Goal: Information Seeking & Learning: Compare options

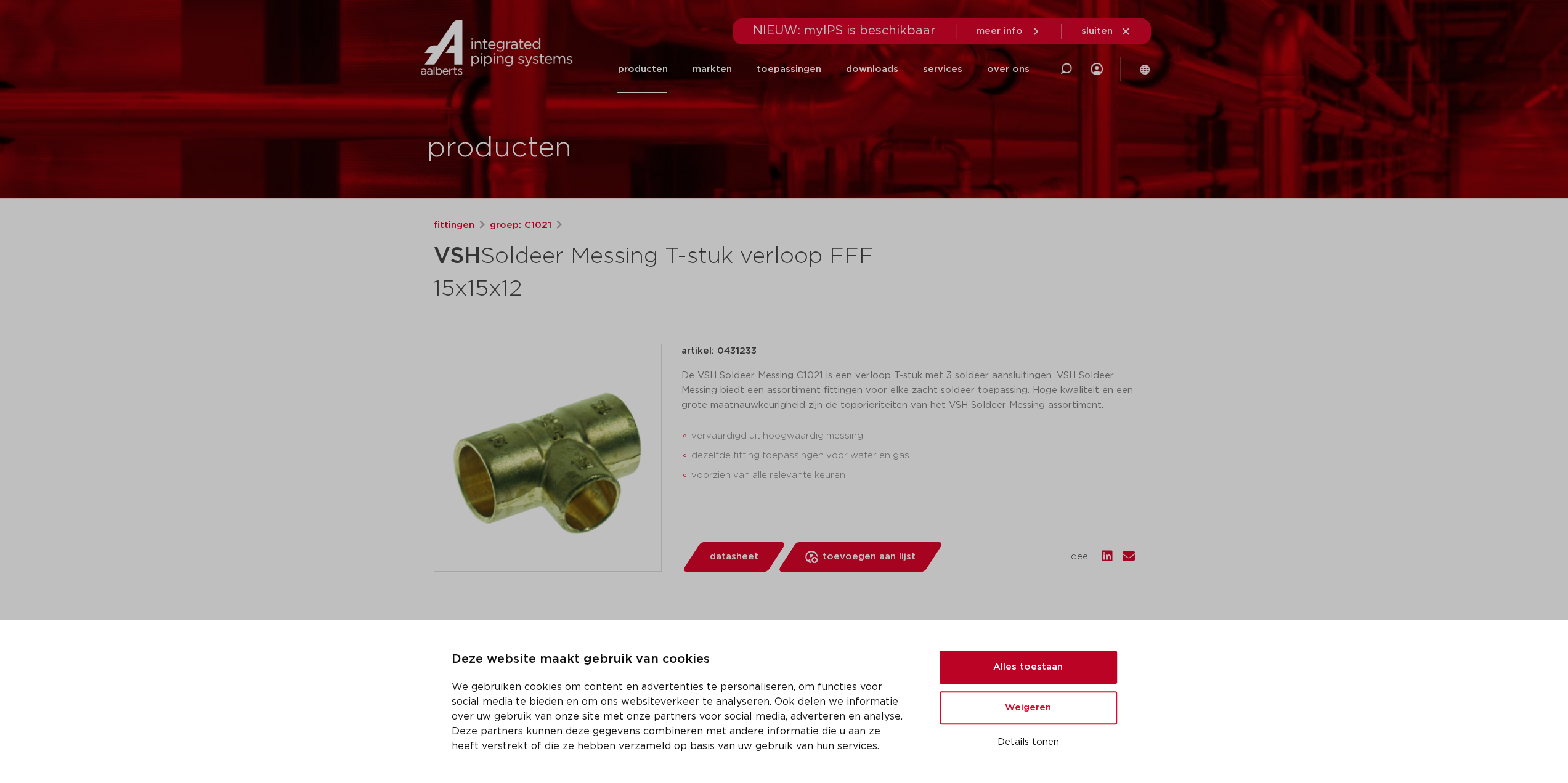
click at [987, 664] on button "Alles toestaan" at bounding box center [1028, 667] width 177 height 34
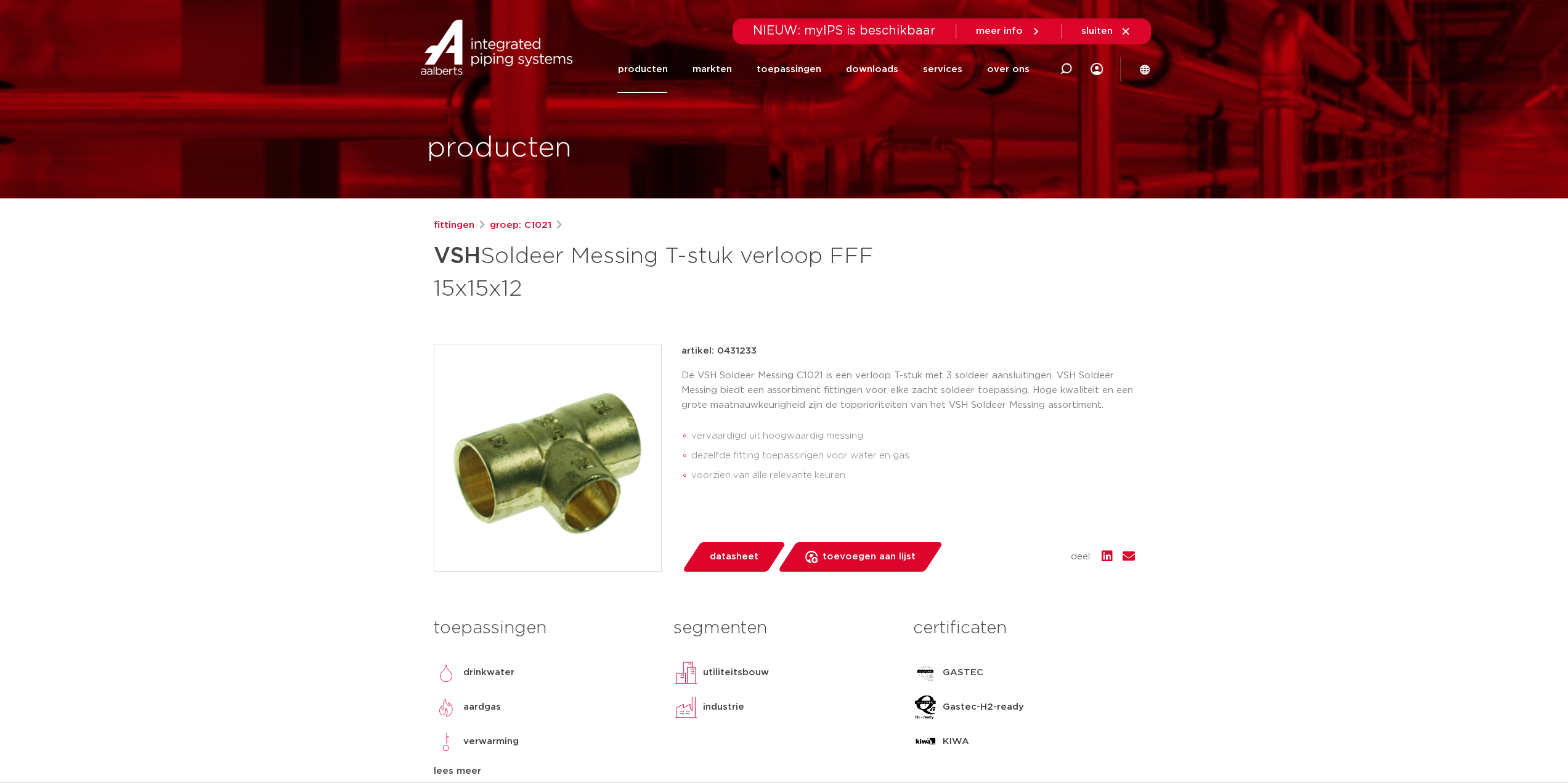
drag, startPoint x: 438, startPoint y: 256, endPoint x: 516, endPoint y: 300, distance: 89.6
click at [516, 300] on h1 "VSH Soldeer Messing T-stuk verloop FFF 15x15x12" at bounding box center [665, 270] width 462 height 66
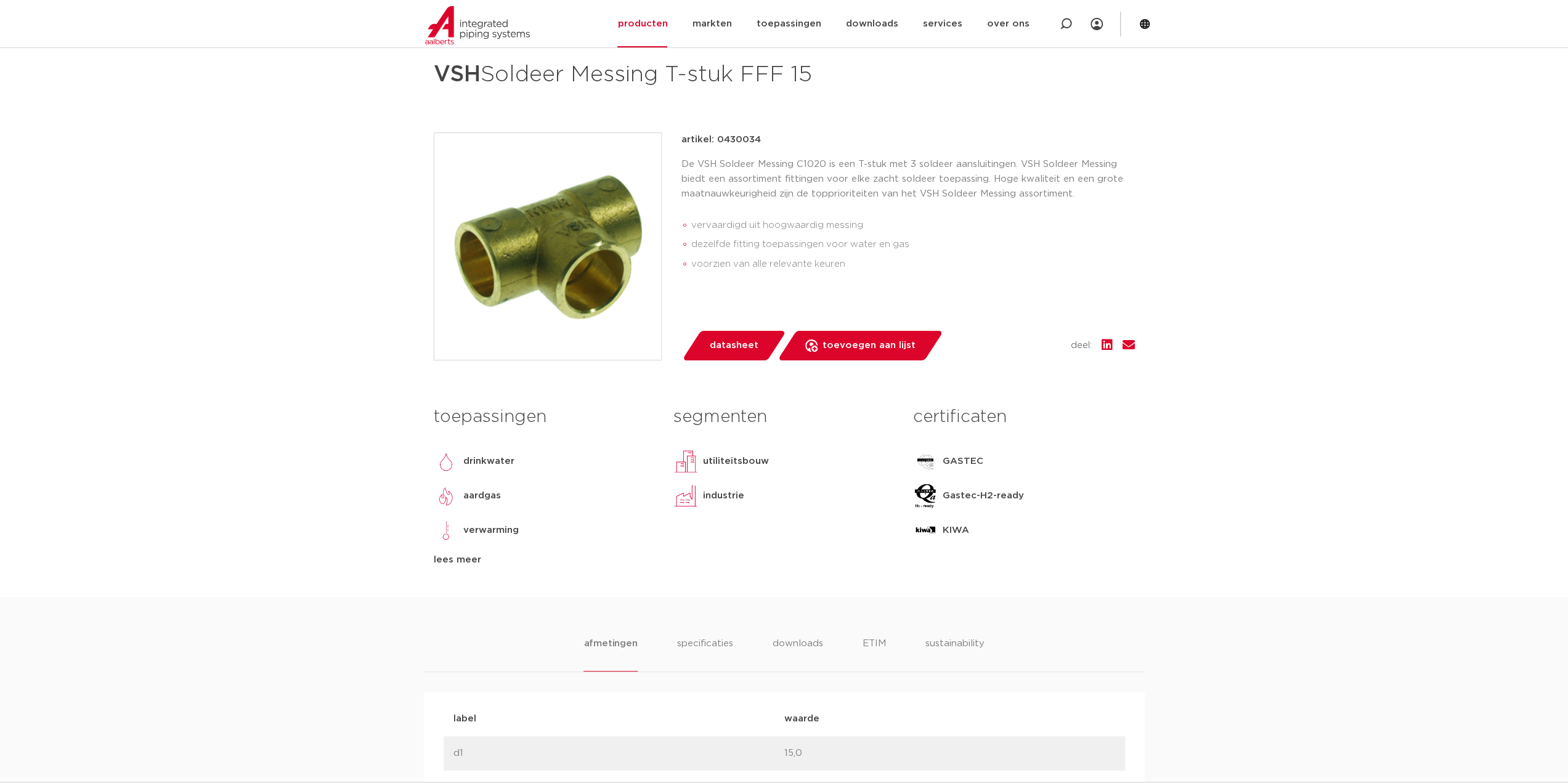
scroll to position [184, 0]
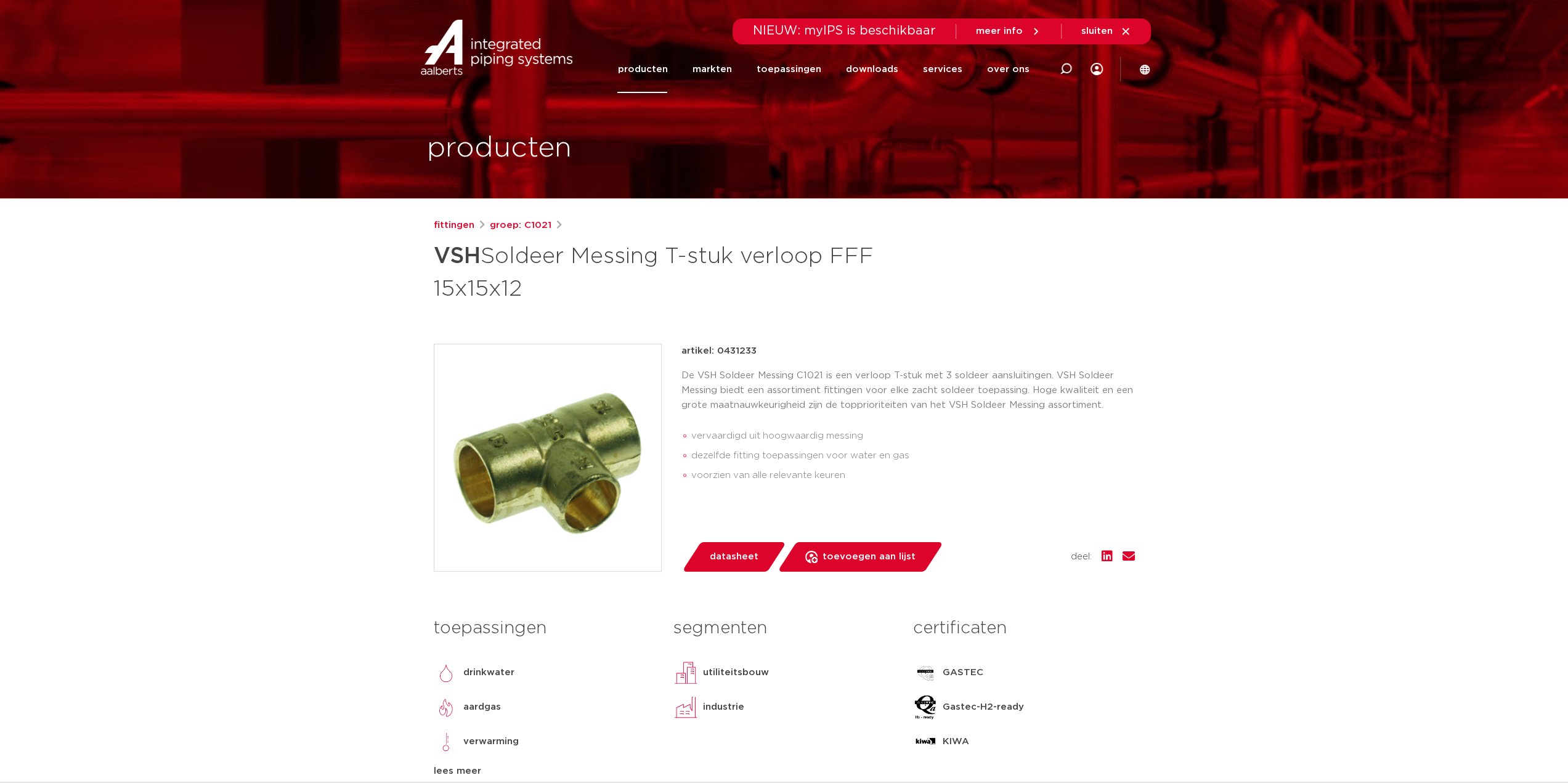
drag, startPoint x: 438, startPoint y: 292, endPoint x: 520, endPoint y: 303, distance: 82.7
click at [520, 303] on h1 "VSH Soldeer Messing T-stuk verloop FFF 15x15x12" at bounding box center [665, 270] width 462 height 66
click at [601, 435] on img at bounding box center [548, 457] width 227 height 227
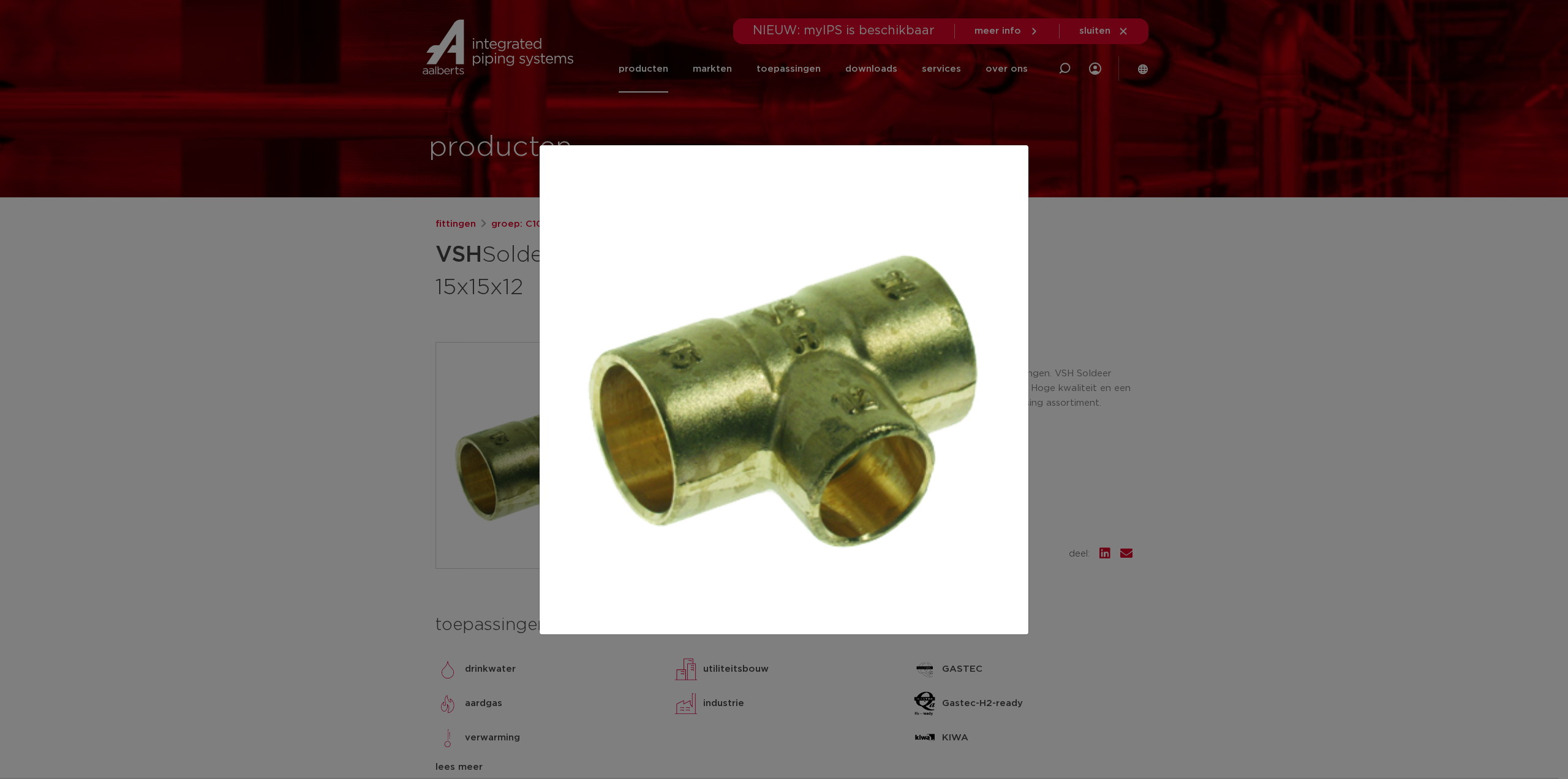
click at [252, 395] on div at bounding box center [784, 390] width 1568 height 779
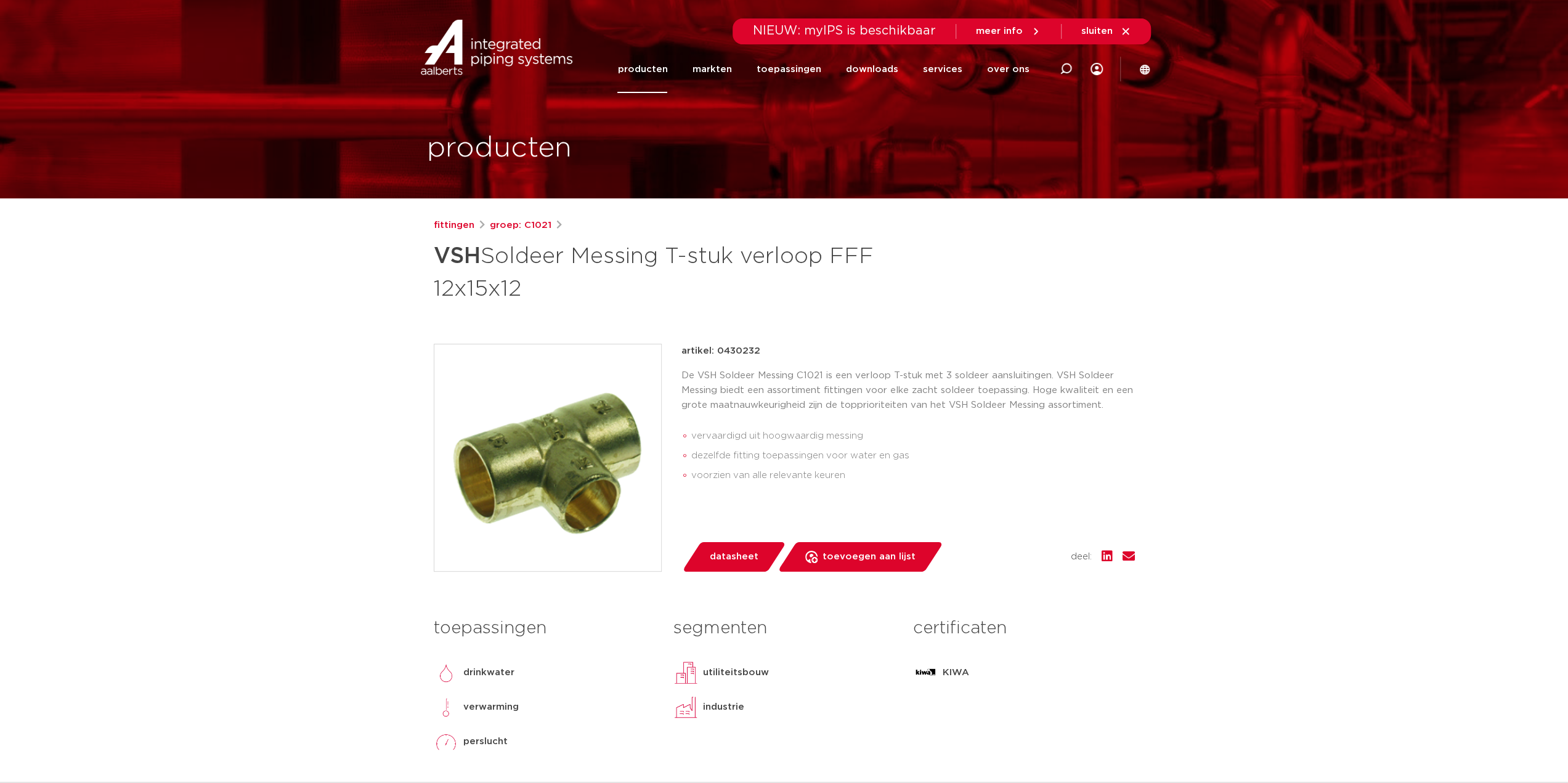
click at [438, 284] on h1 "VSH Soldeer Messing T-stuk verloop FFF 12x15x12" at bounding box center [665, 270] width 462 height 66
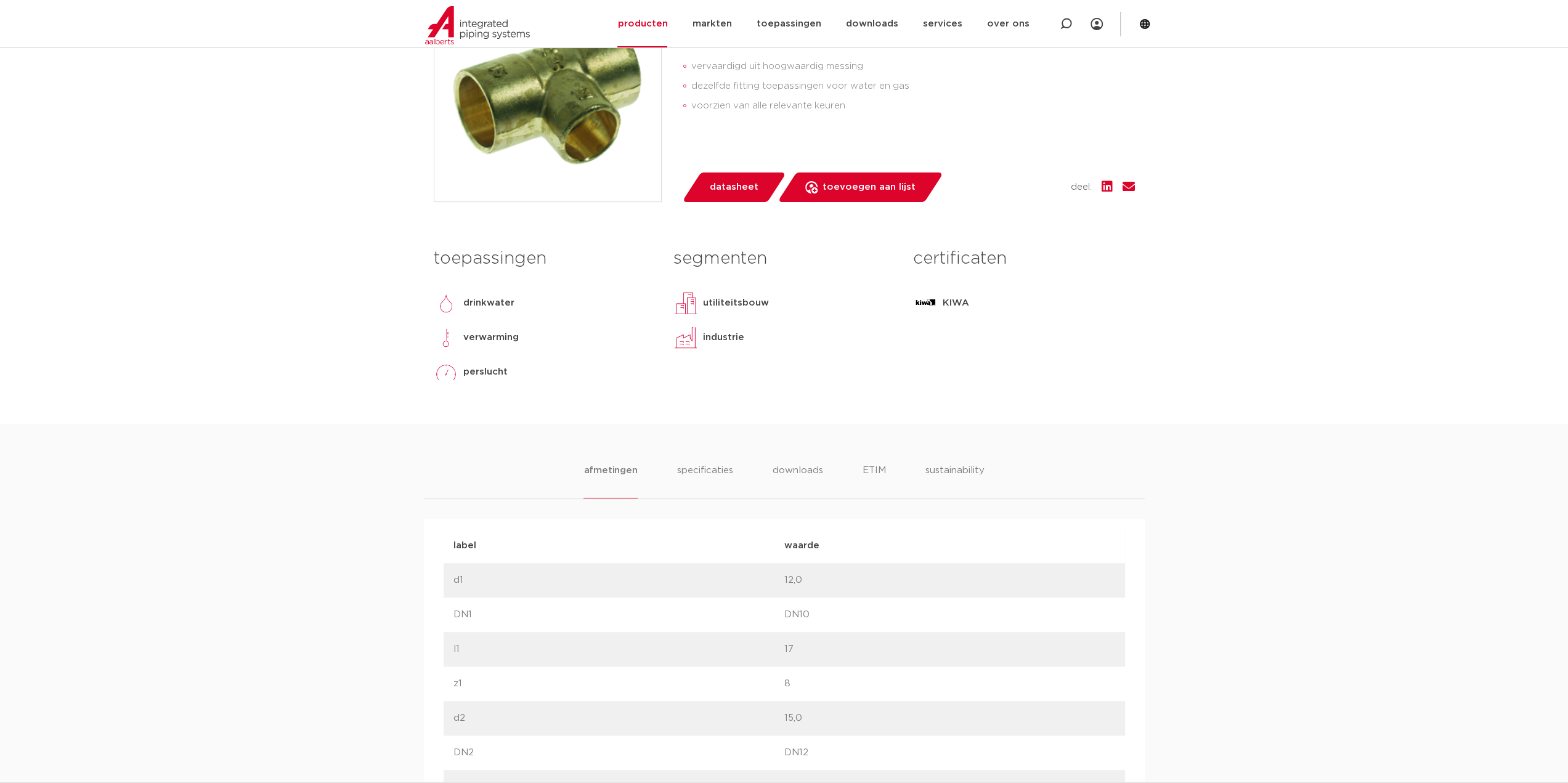
scroll to position [431, 0]
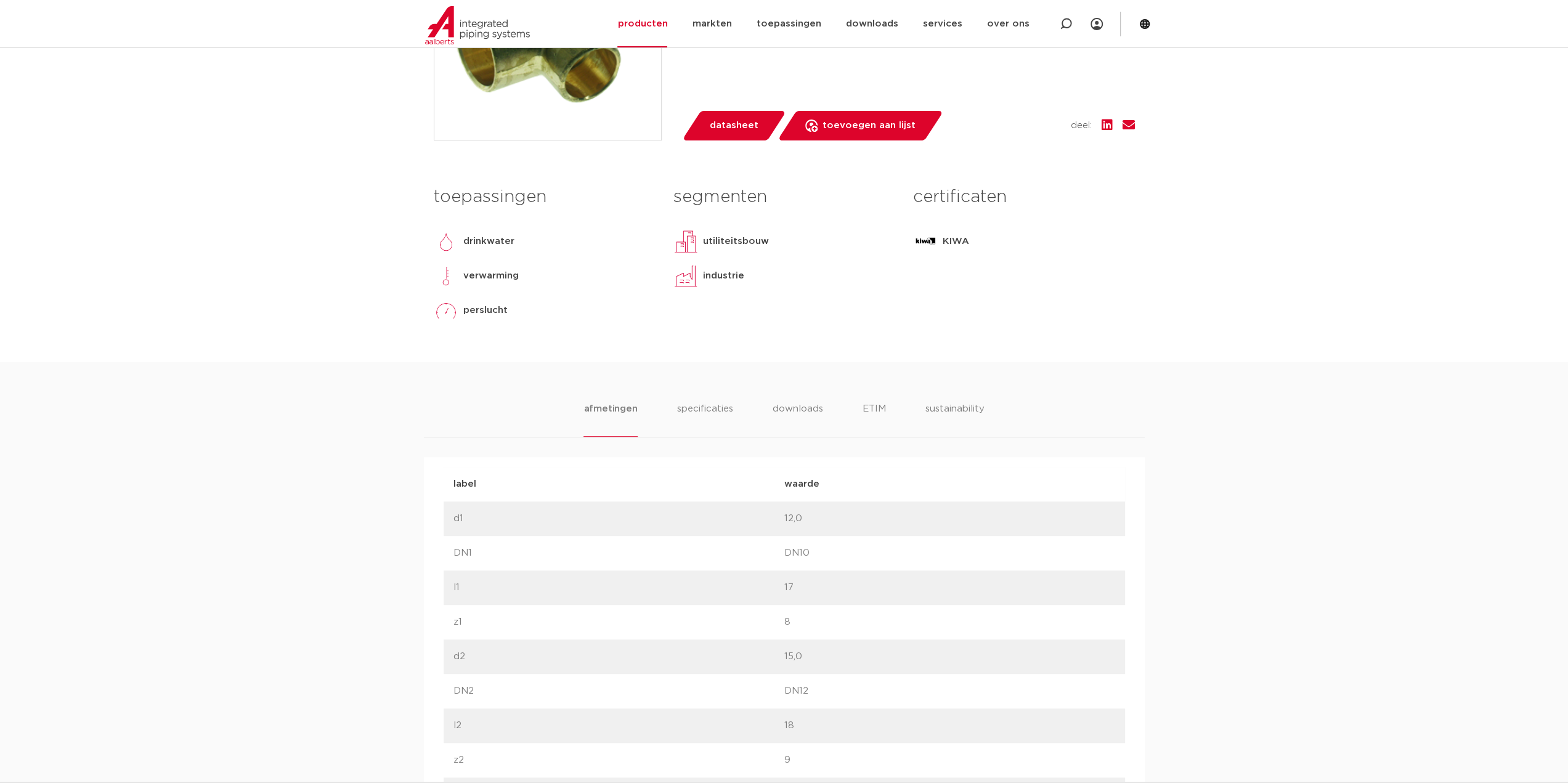
click at [799, 511] on p "12,0" at bounding box center [950, 518] width 331 height 15
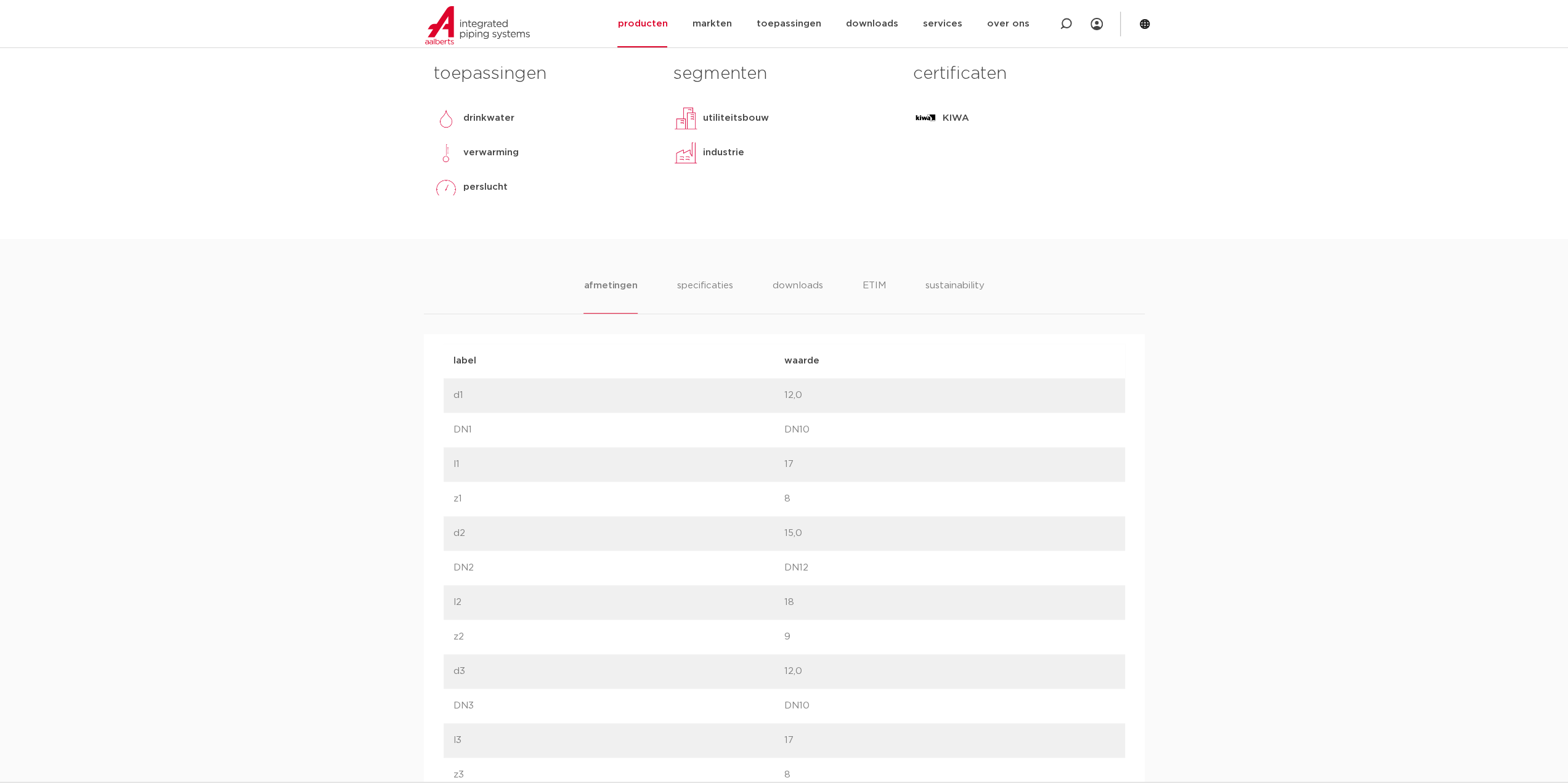
click at [791, 539] on p "15,0" at bounding box center [950, 533] width 331 height 15
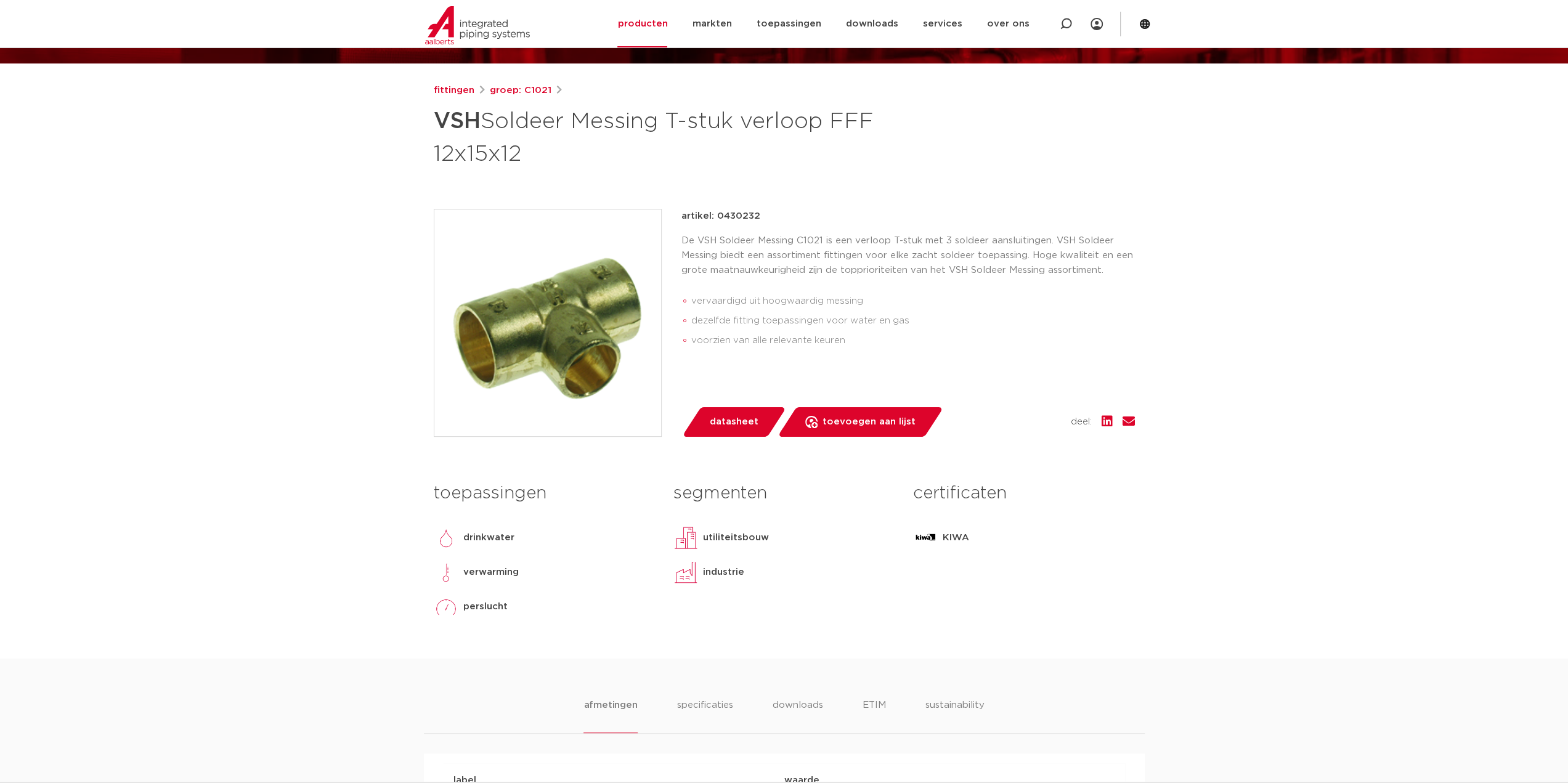
scroll to position [0, 0]
